Goal: Information Seeking & Learning: Learn about a topic

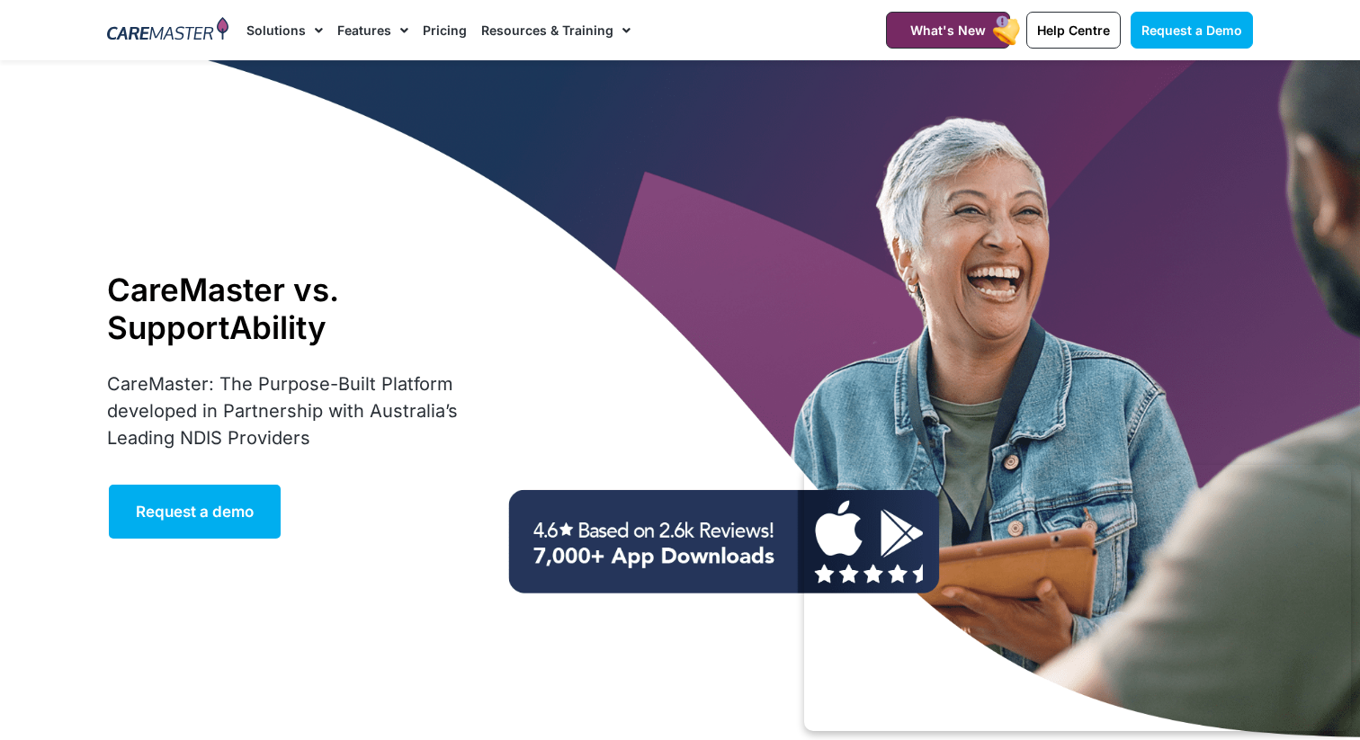
click at [444, 31] on link "Pricing" at bounding box center [445, 30] width 44 height 60
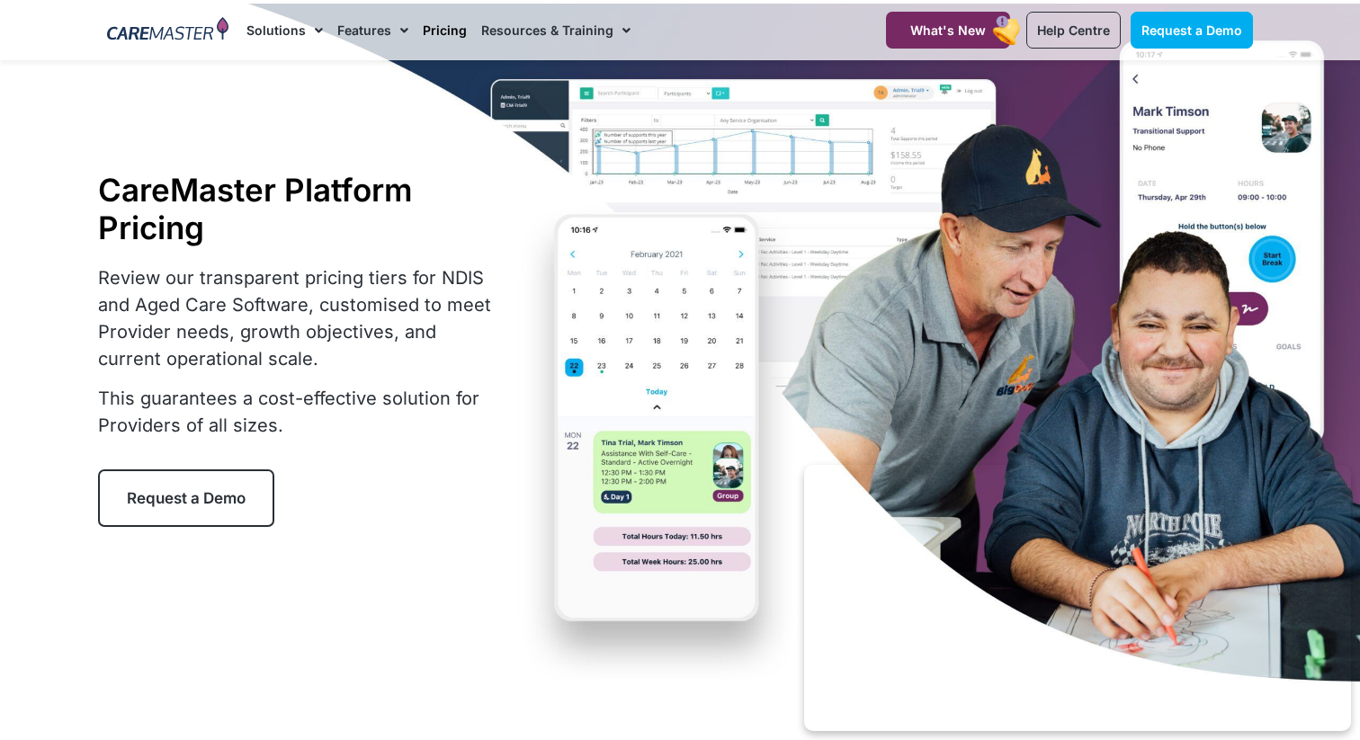
scroll to position [59, 0]
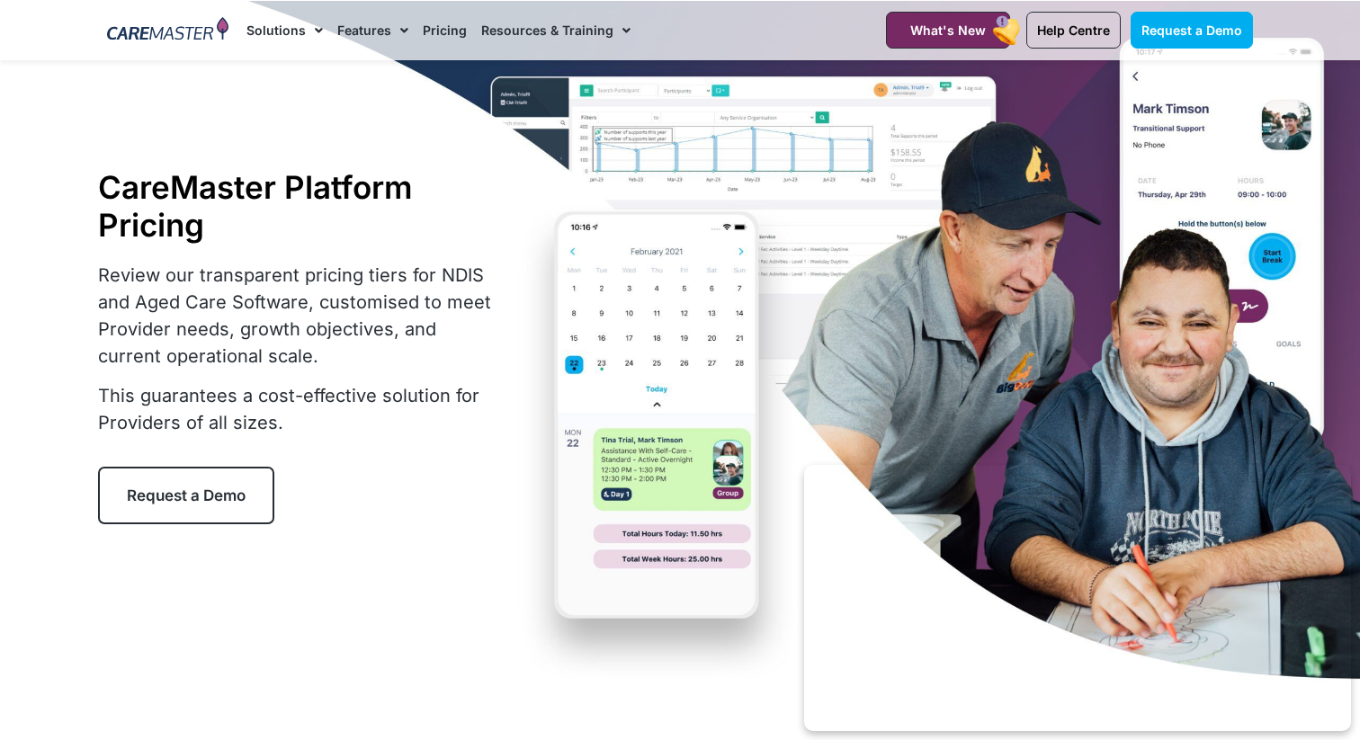
click at [216, 31] on img at bounding box center [167, 30] width 121 height 27
